Goal: Information Seeking & Learning: Find specific fact

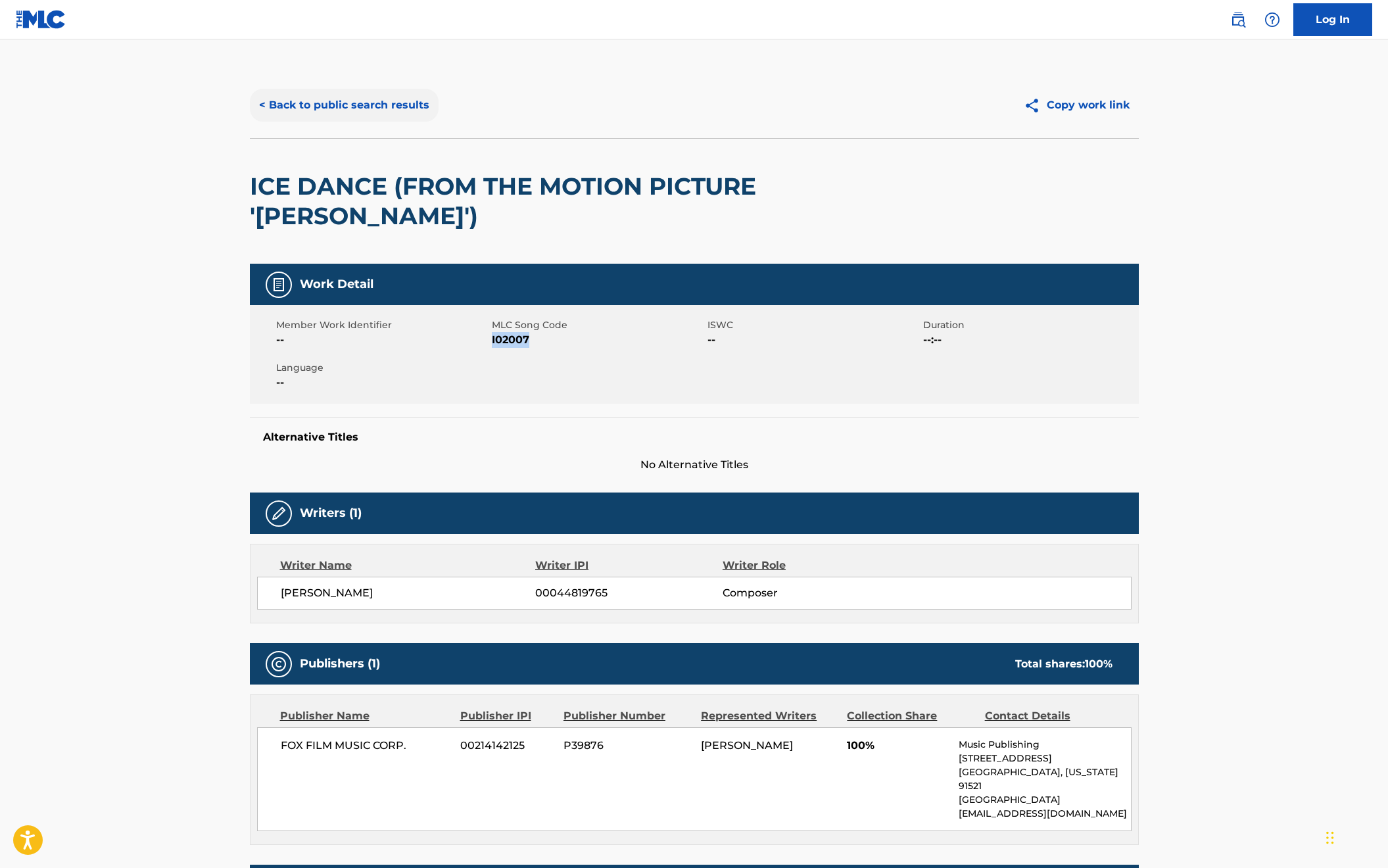
click at [330, 110] on button "< Back to public search results" at bounding box center [343, 105] width 189 height 33
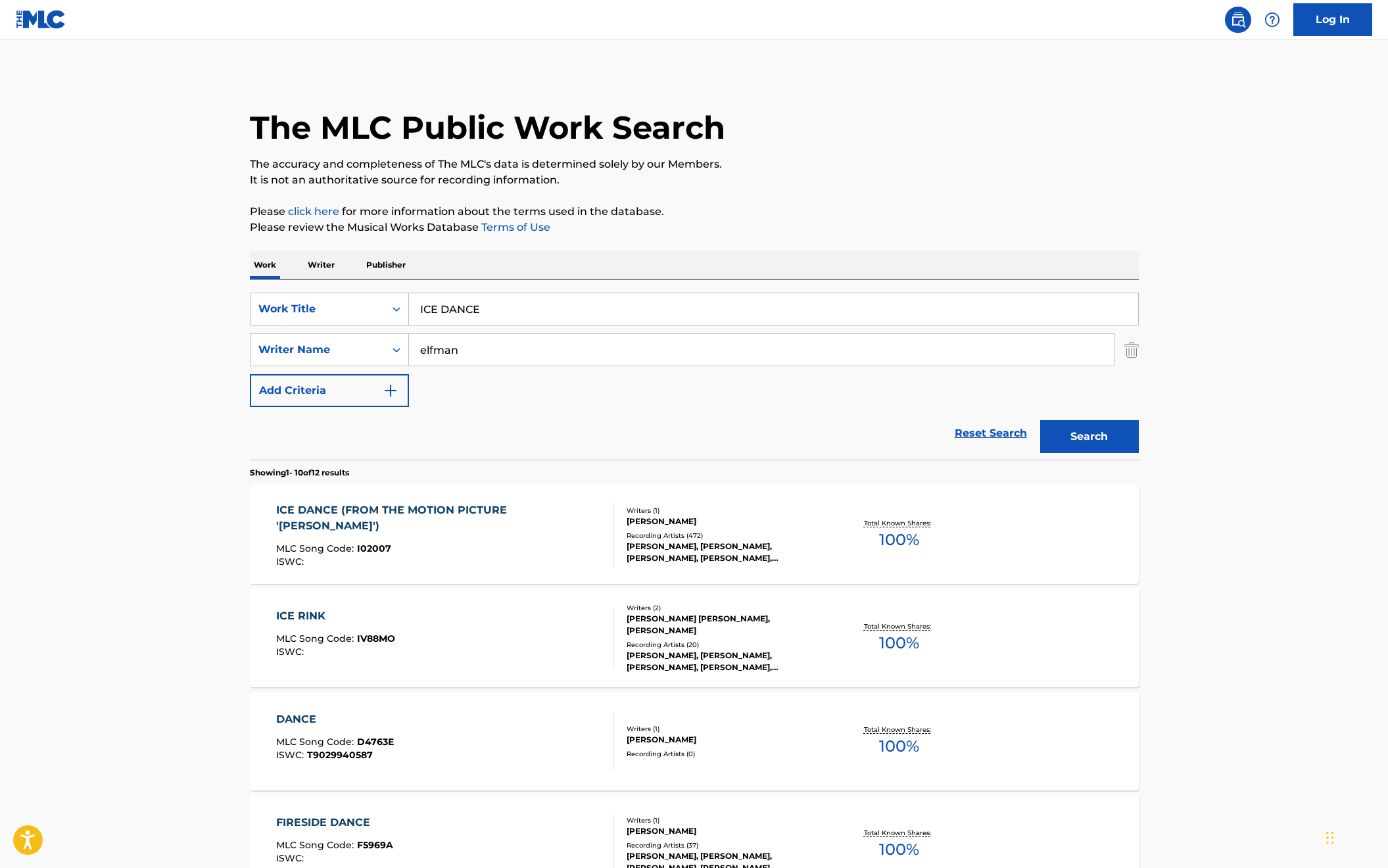
click at [481, 298] on input "ICE DANCE" at bounding box center [773, 309] width 730 height 32
paste input "BIGGEST PART OF ME"
click at [475, 300] on input "BIGGEST PART OF MEICE DANCE" at bounding box center [773, 309] width 730 height 32
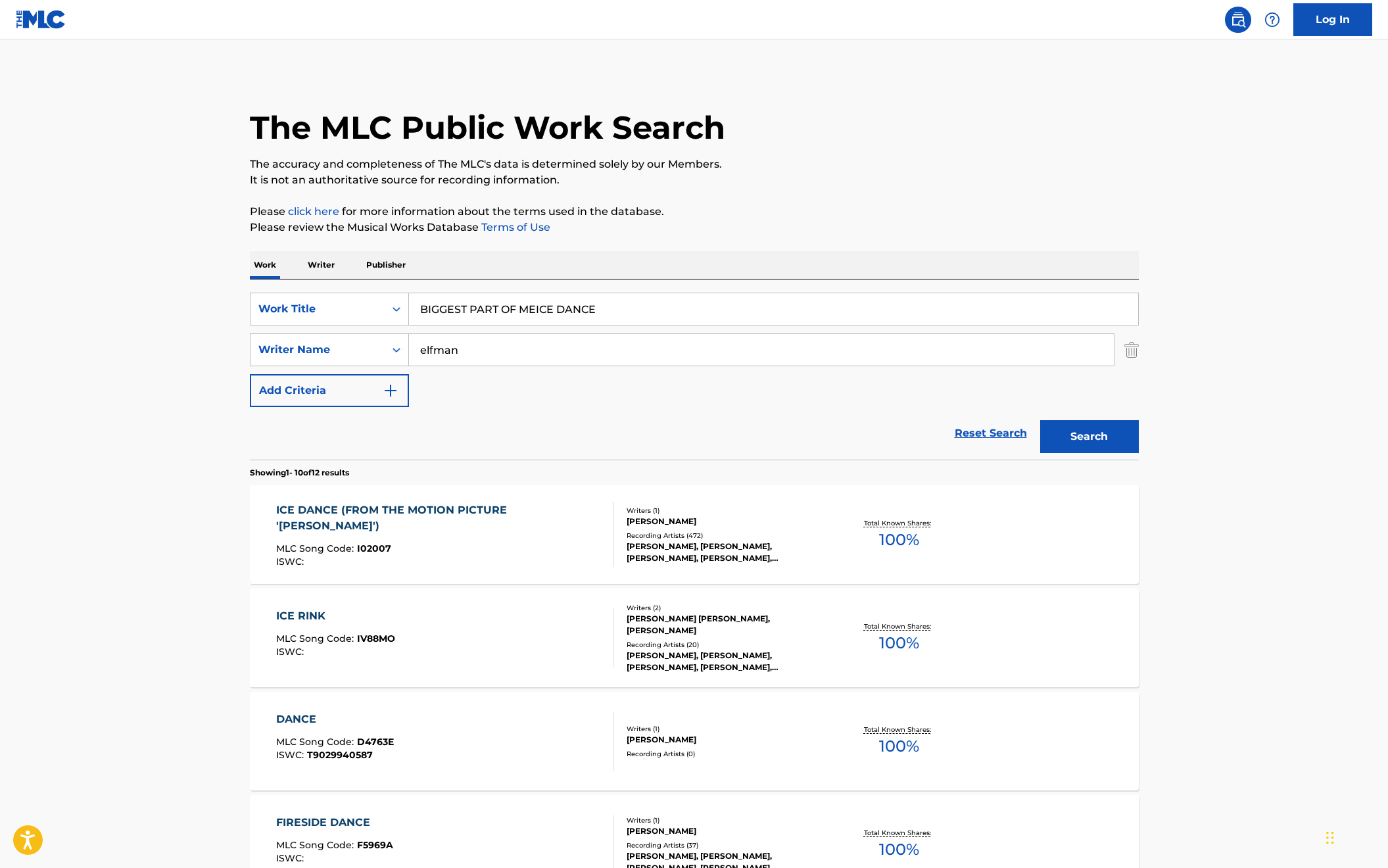
click at [475, 300] on input "BIGGEST PART OF MEICE DANCE" at bounding box center [773, 309] width 730 height 32
paste input "Search Form"
type input "BIGGEST PART OF ME"
type input "pack"
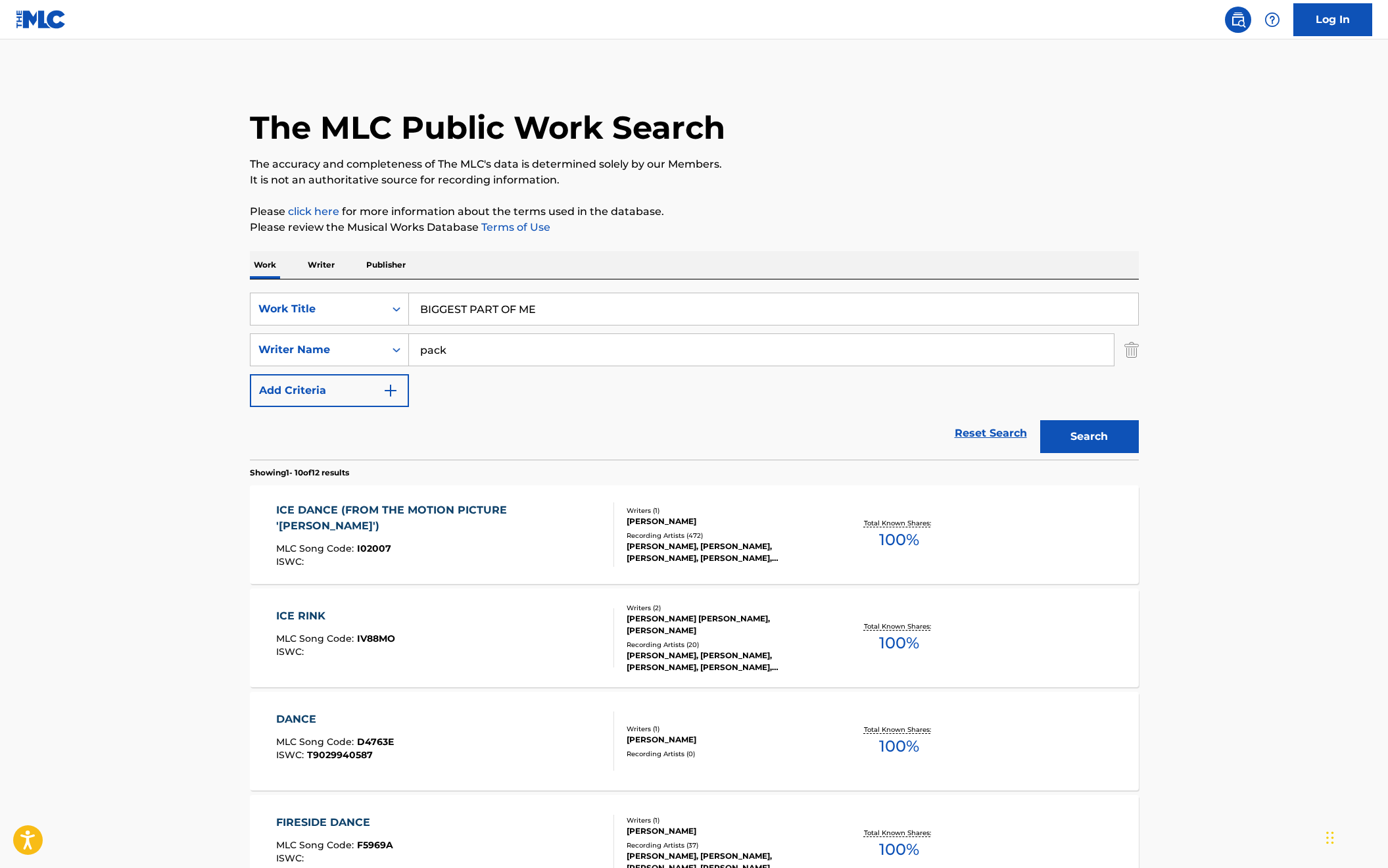
click at [1040, 420] on button "Search" at bounding box center [1089, 436] width 98 height 33
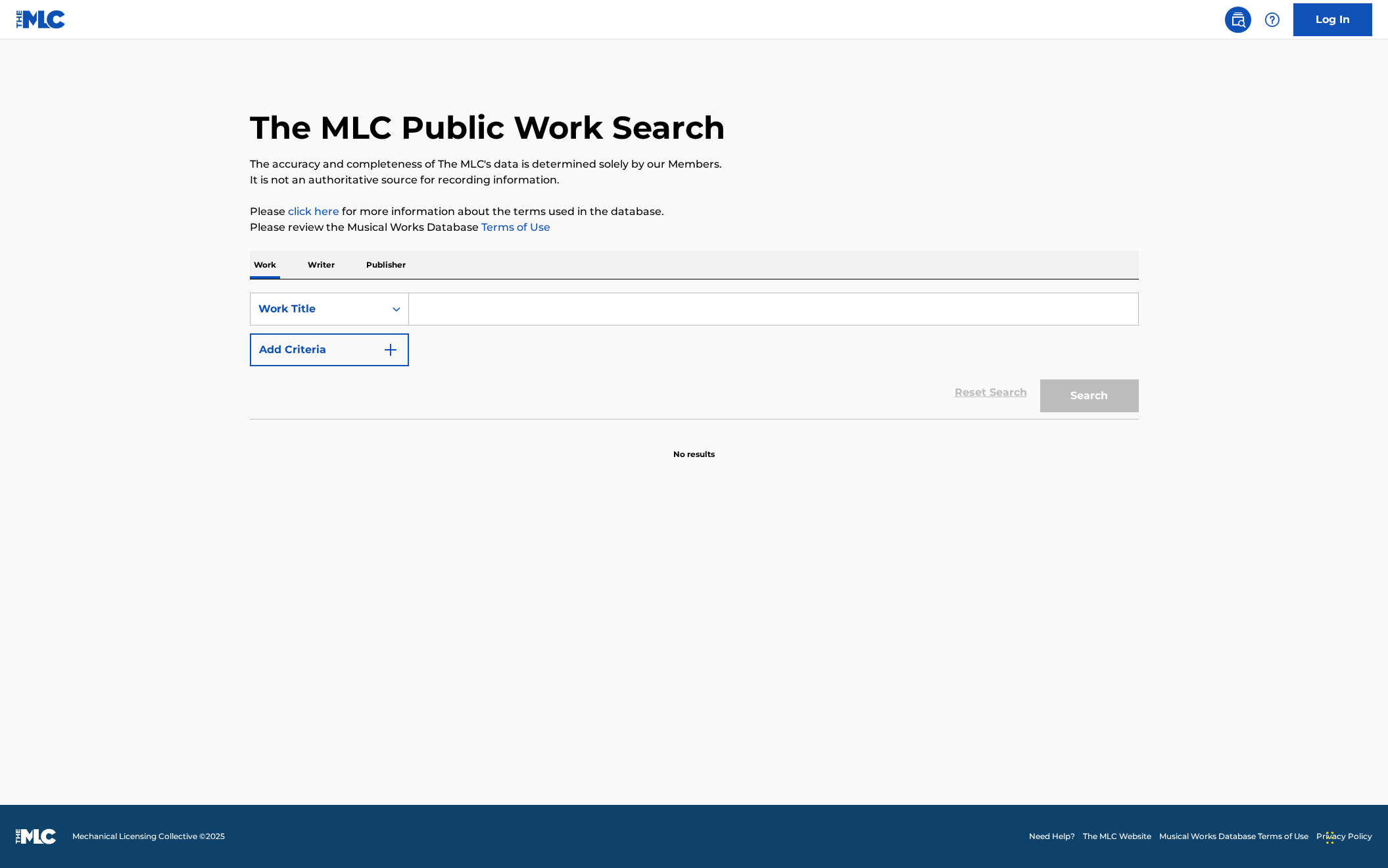
click at [513, 303] on input "Search Form" at bounding box center [773, 309] width 730 height 32
type input "BIGGEST PART OF ME"
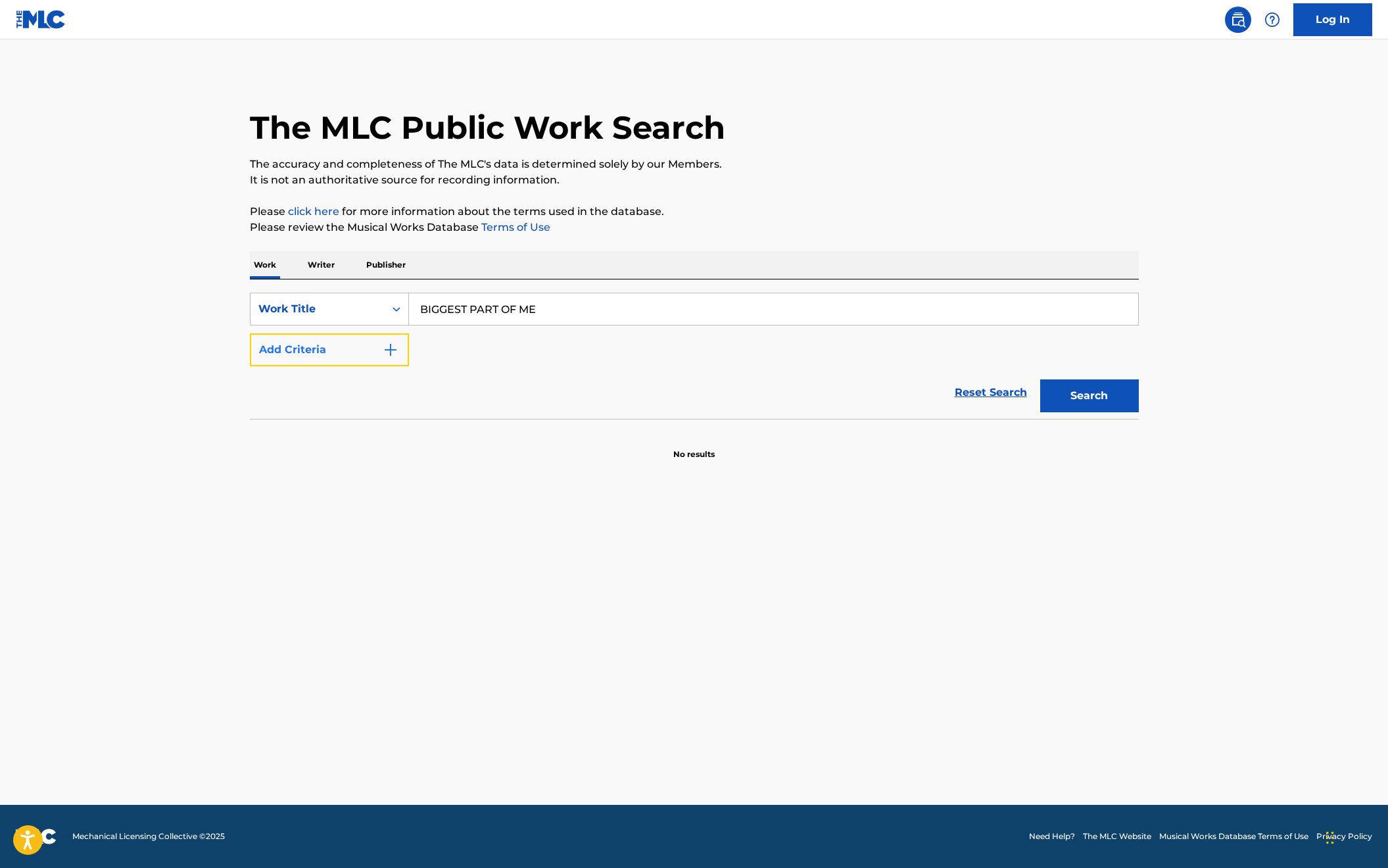
click at [364, 341] on button "Add Criteria" at bounding box center [329, 350] width 159 height 33
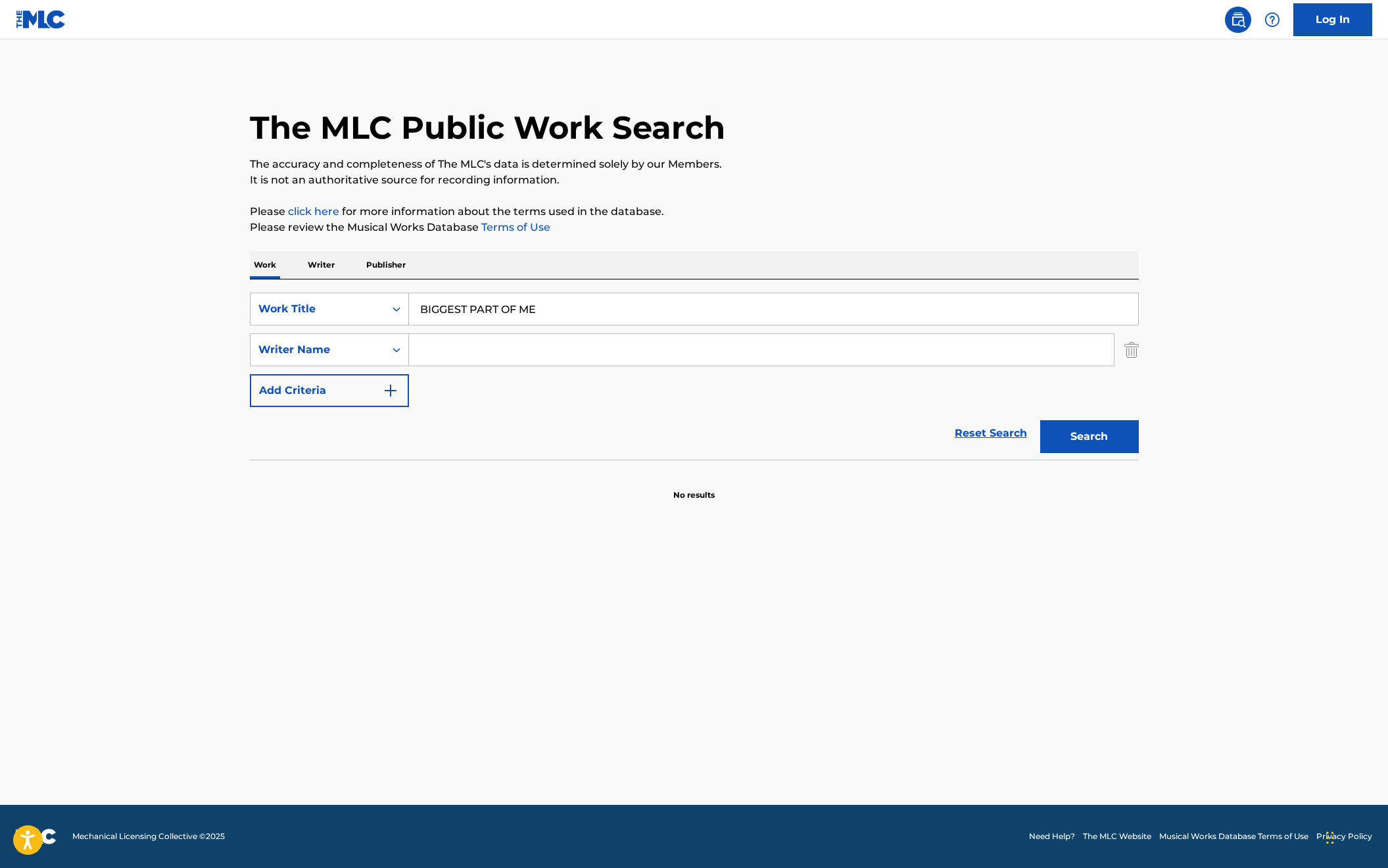
click at [444, 351] on input "Search Form" at bounding box center [761, 350] width 705 height 32
type input "PACK"
click at [1040, 420] on button "Search" at bounding box center [1089, 436] width 98 height 33
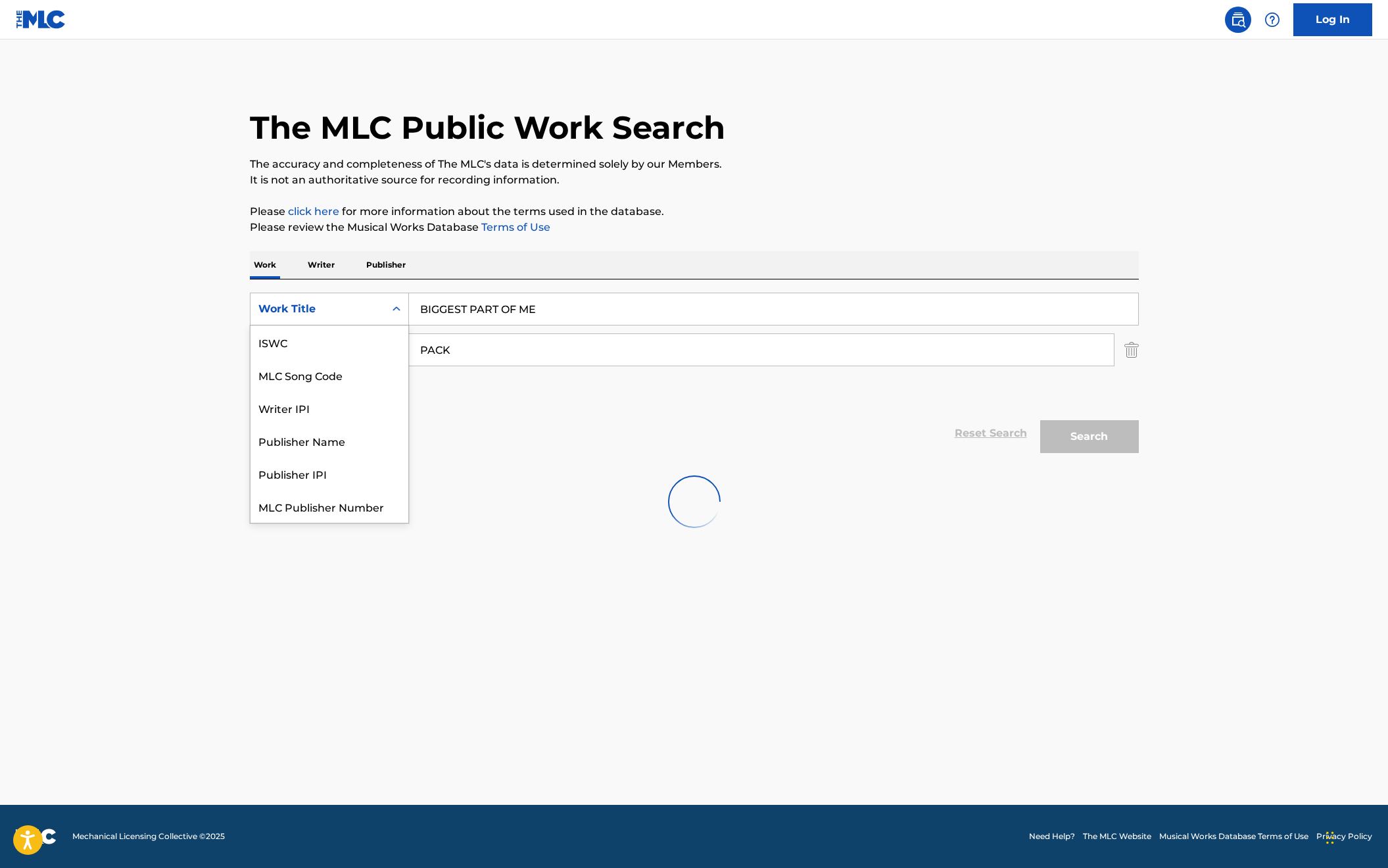
click at [331, 307] on div "Work Title" at bounding box center [318, 309] width 118 height 15
click at [332, 343] on div "MLC Song Code" at bounding box center [329, 342] width 158 height 33
click at [420, 317] on input "Search Form" at bounding box center [773, 309] width 730 height 32
paste input "BV84FR"
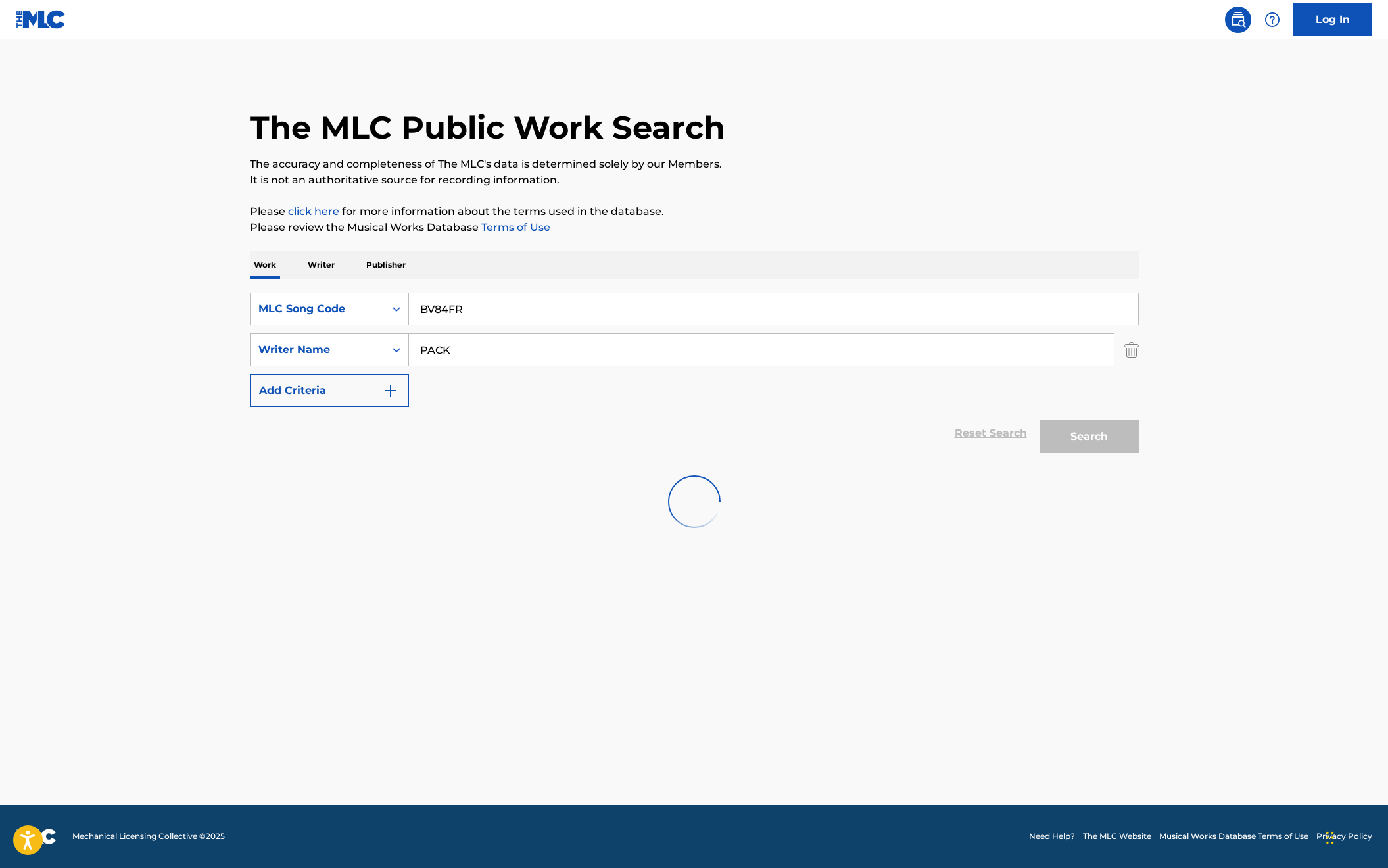
type input "BV84FR"
click at [436, 351] on input "PACK" at bounding box center [761, 350] width 705 height 32
click at [477, 319] on input "BV84FR" at bounding box center [773, 309] width 730 height 32
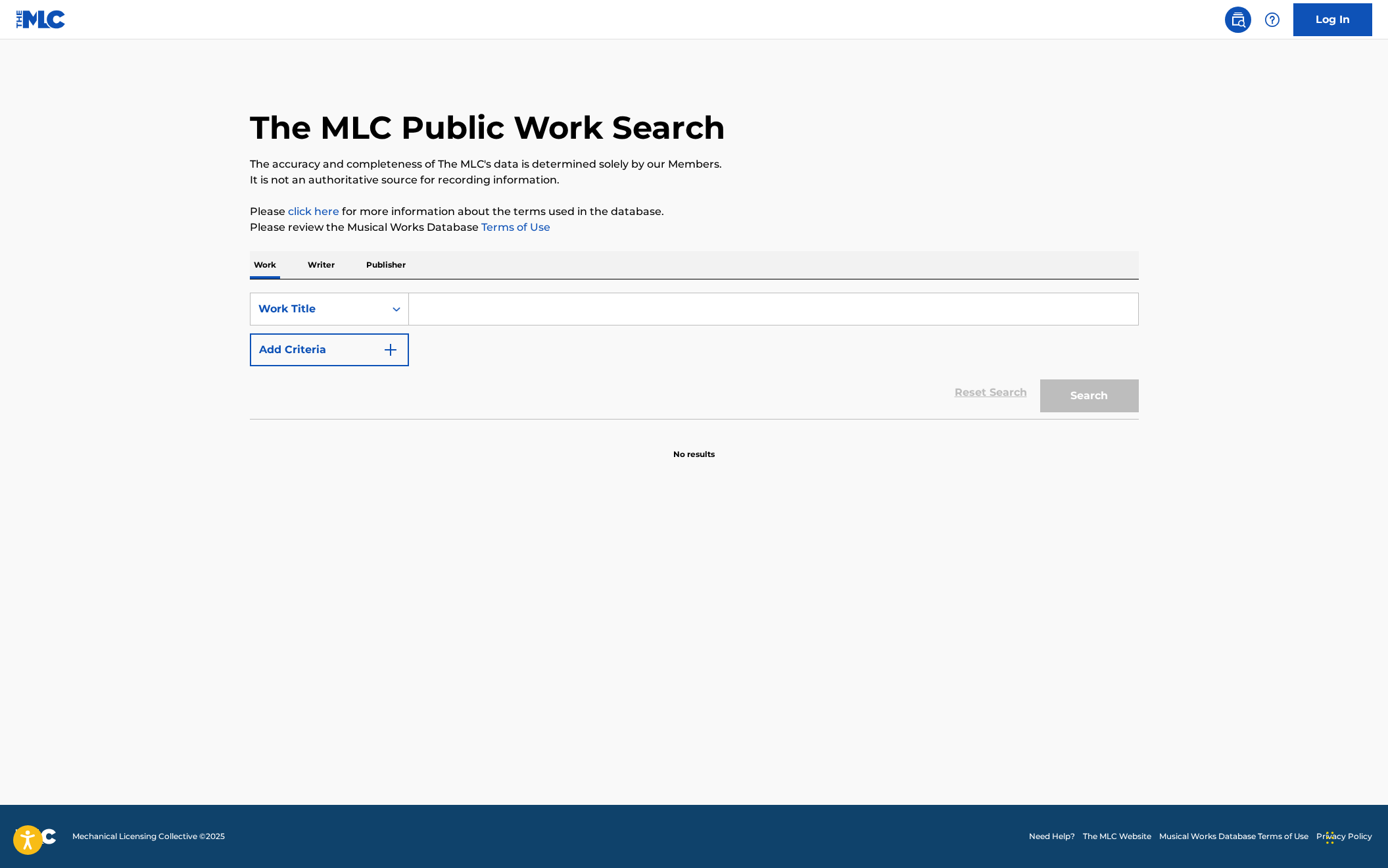
click at [56, 512] on main "The MLC Public Work Search The accuracy and completeness of The MLC's data is d…" at bounding box center [694, 422] width 1388 height 766
click at [399, 310] on icon "Search Form" at bounding box center [396, 309] width 13 height 13
click at [353, 349] on div "MLC Song Code" at bounding box center [329, 342] width 158 height 33
click at [434, 306] on input "Search Form" at bounding box center [773, 309] width 730 height 32
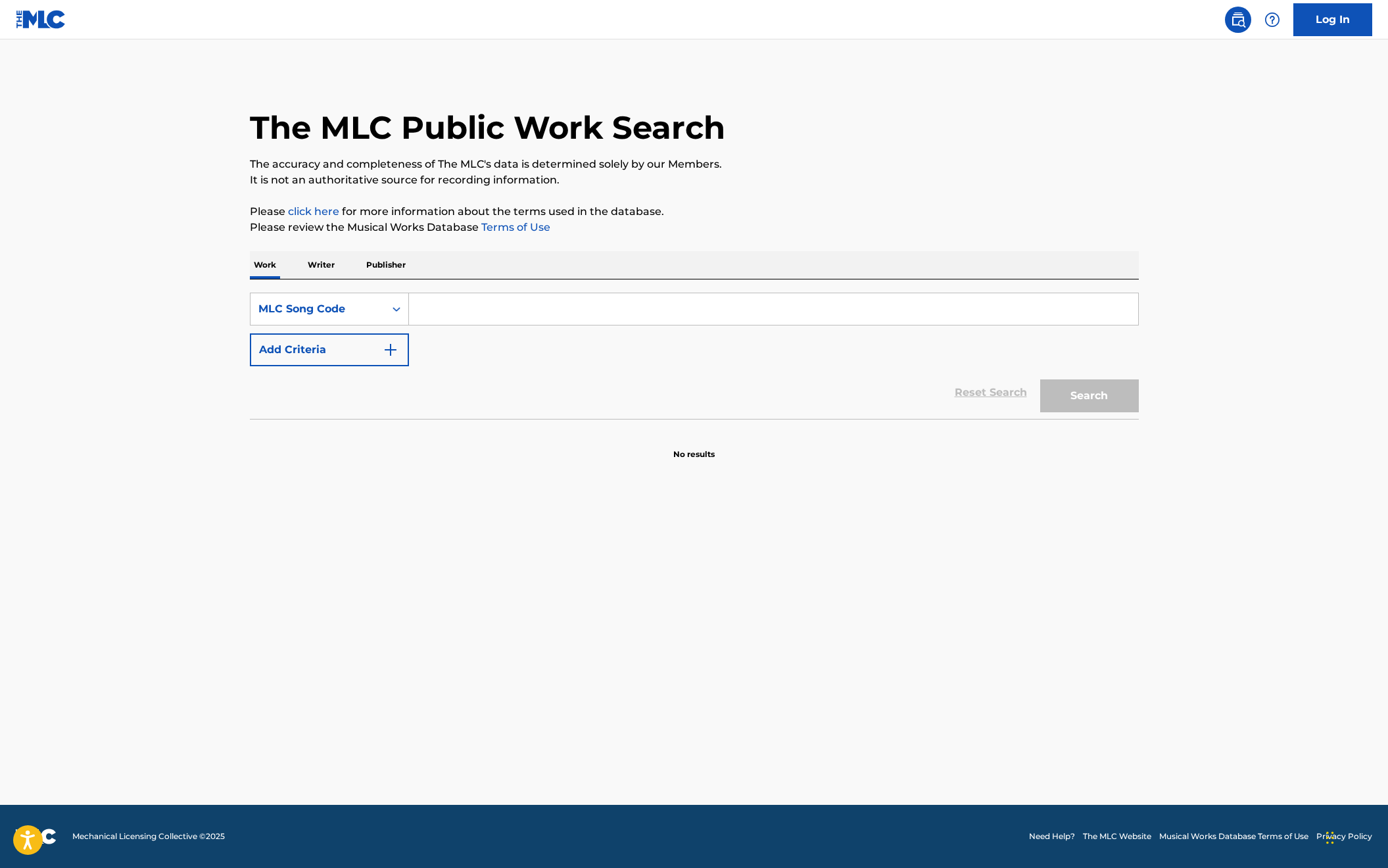
paste input "BV84FR"
type input "BV84FR"
click at [1093, 390] on button "Search" at bounding box center [1089, 396] width 98 height 33
click at [436, 313] on input "Search Form" at bounding box center [773, 309] width 730 height 32
paste input "BIGGEST PART OF ME"
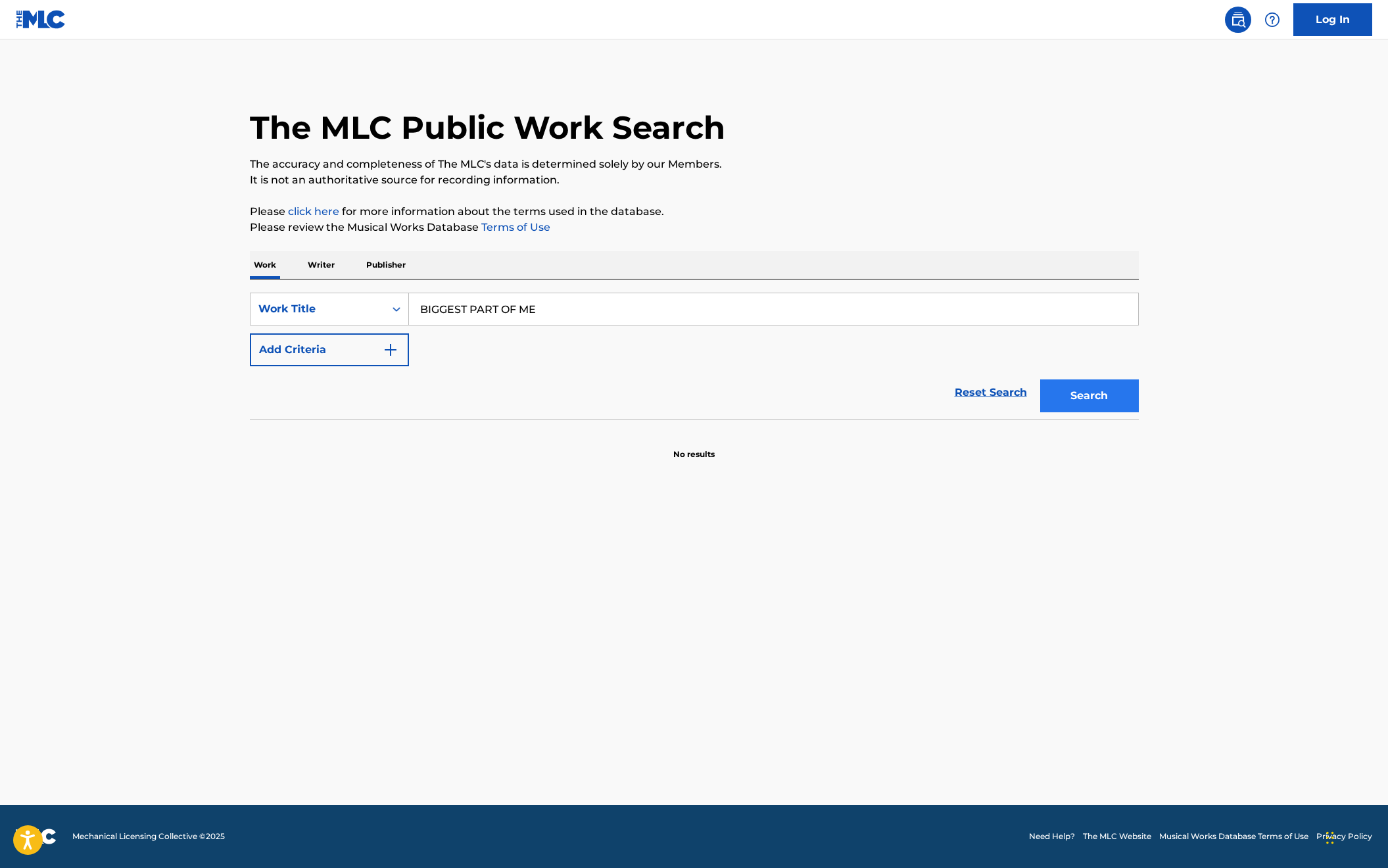
type input "BIGGEST PART OF ME"
click at [1092, 412] on button "Search" at bounding box center [1089, 396] width 98 height 33
